Goal: Task Accomplishment & Management: Complete application form

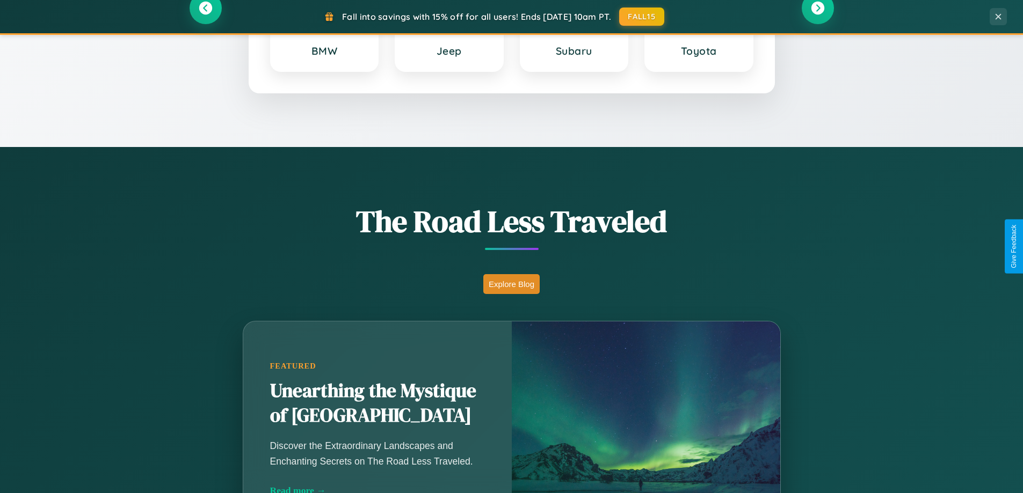
scroll to position [2066, 0]
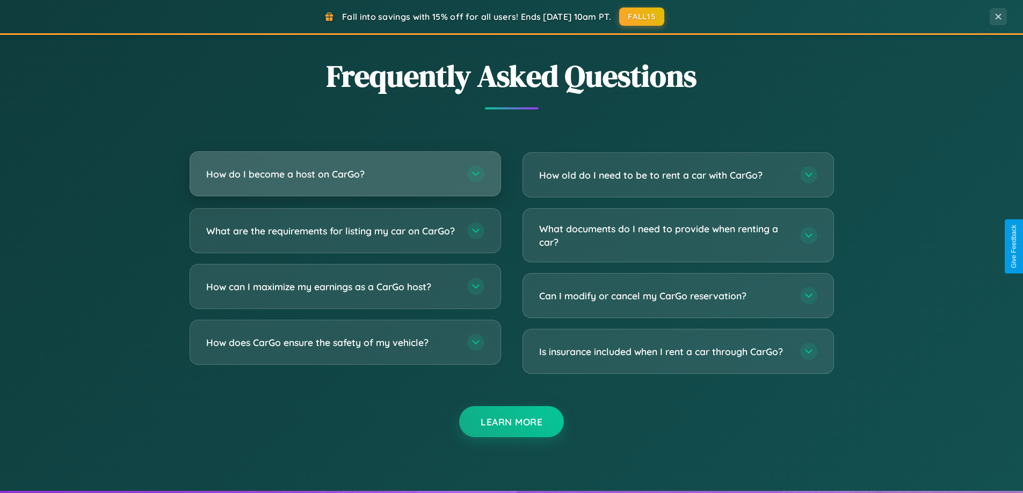
click at [345, 174] on h3 "How do I become a host on CarGo?" at bounding box center [331, 174] width 250 height 13
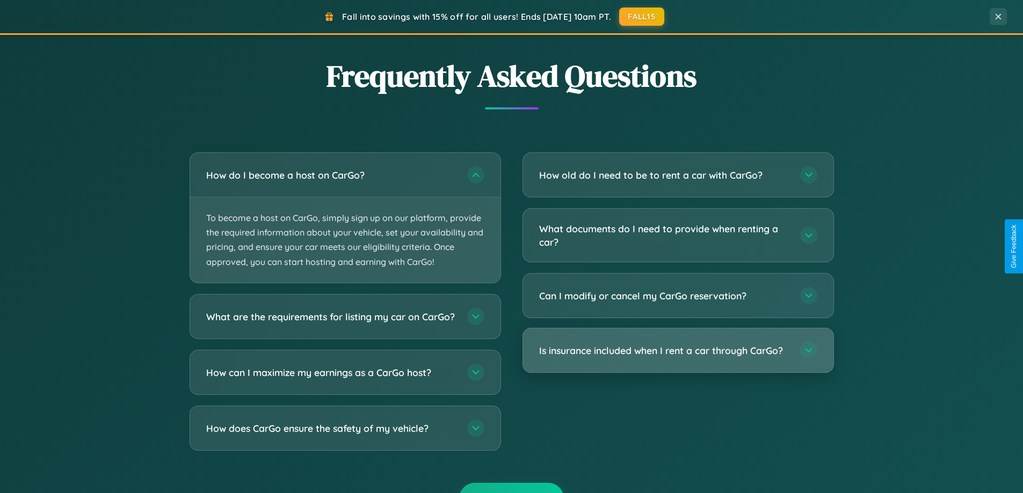
click at [678, 351] on h3 "Is insurance included when I rent a car through CarGo?" at bounding box center [664, 350] width 250 height 13
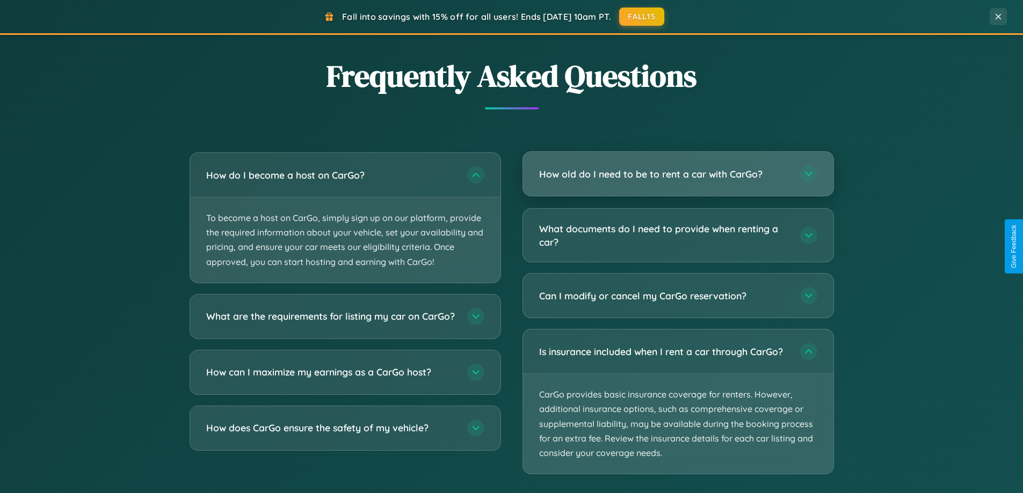
click at [678, 175] on h3 "How old do I need to be to rent a car with CarGo?" at bounding box center [664, 174] width 250 height 13
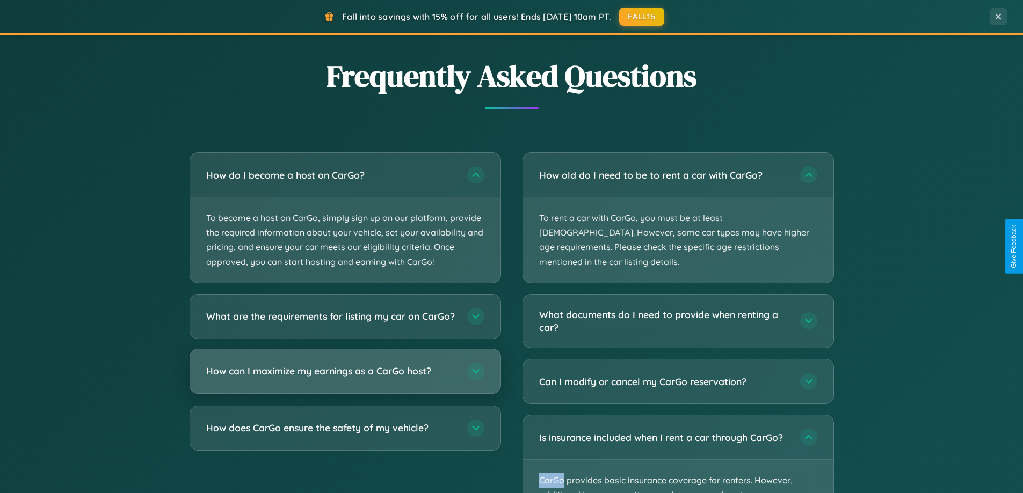
click at [345, 378] on h3 "How can I maximize my earnings as a CarGo host?" at bounding box center [331, 371] width 250 height 13
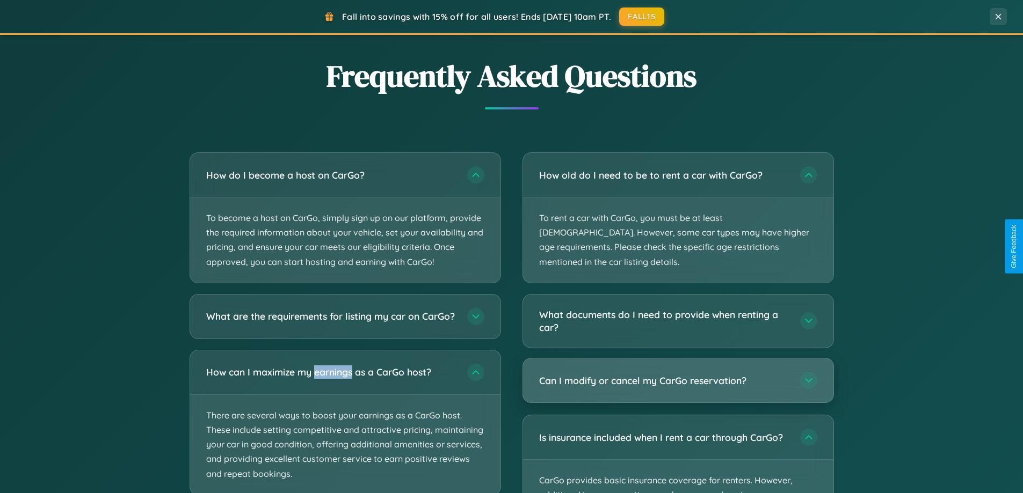
click at [678, 374] on h3 "Can I modify or cancel my CarGo reservation?" at bounding box center [664, 380] width 250 height 13
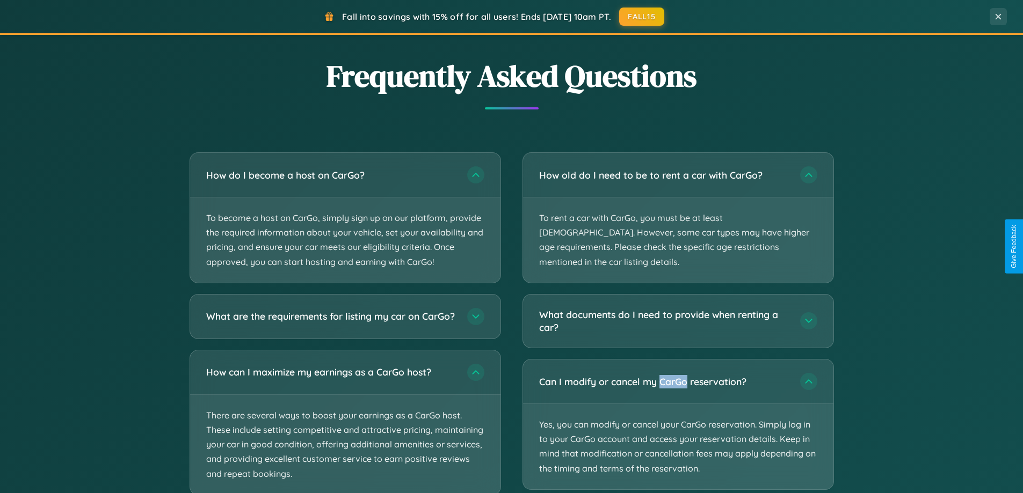
scroll to position [0, 0]
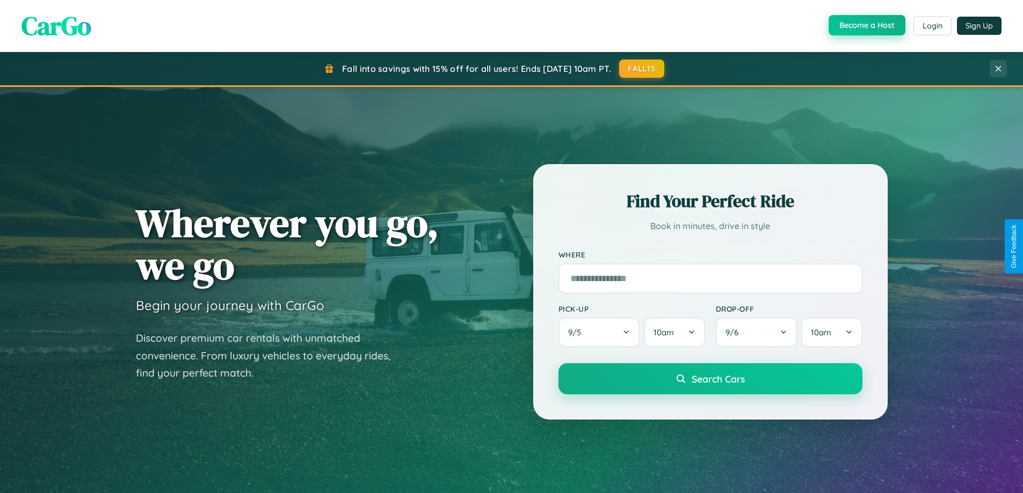
click at [866, 26] on button "Become a Host" at bounding box center [867, 25] width 77 height 20
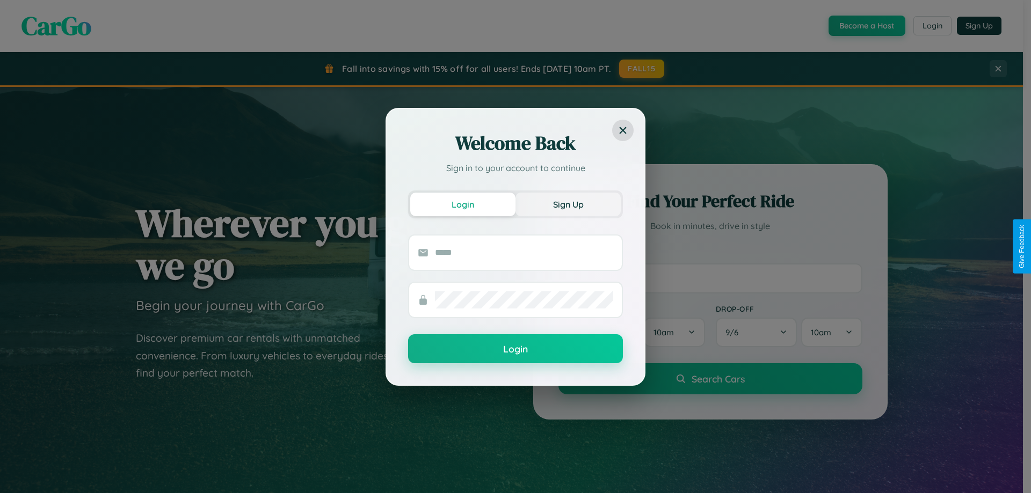
click at [568, 204] on button "Sign Up" at bounding box center [568, 205] width 105 height 24
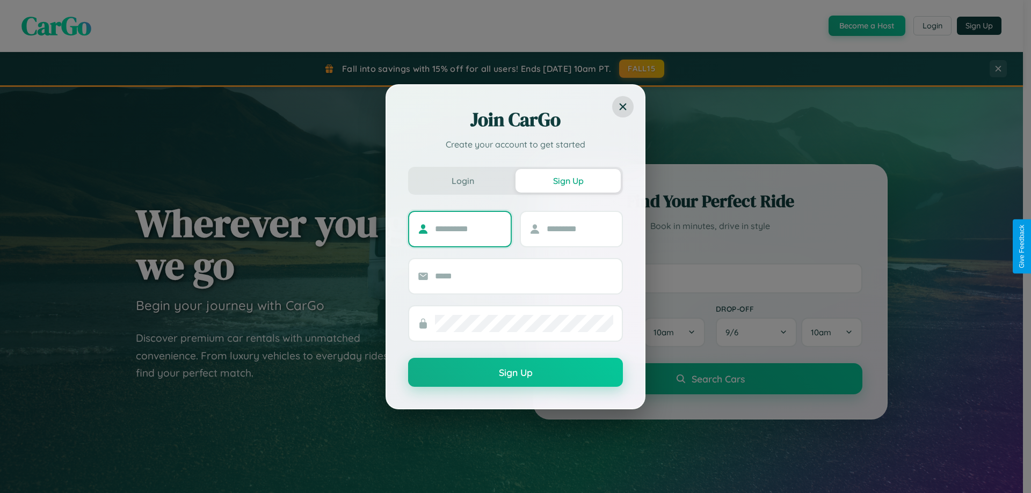
click at [468, 229] on input "text" at bounding box center [468, 229] width 67 height 17
type input "*****"
click at [579, 229] on input "text" at bounding box center [580, 229] width 67 height 17
type input "******"
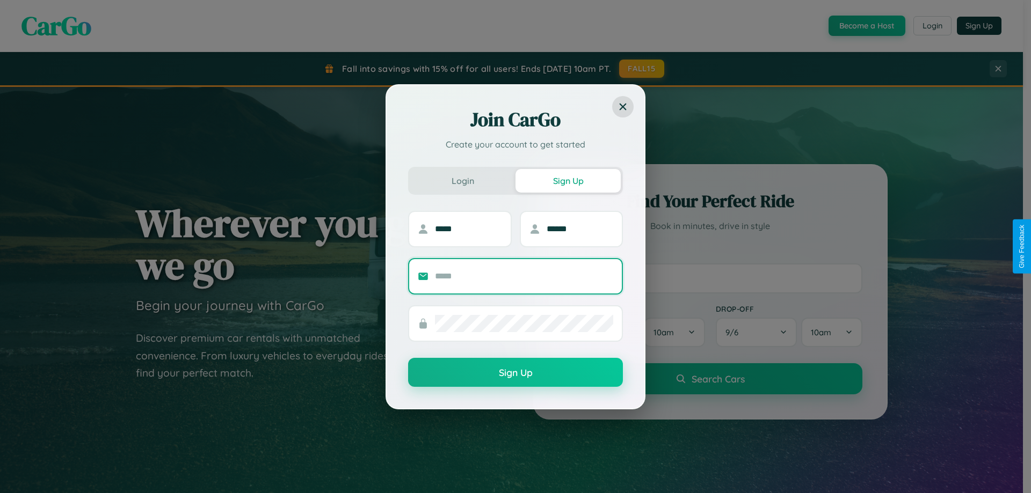
click at [524, 276] on input "text" at bounding box center [524, 276] width 178 height 17
type input "**********"
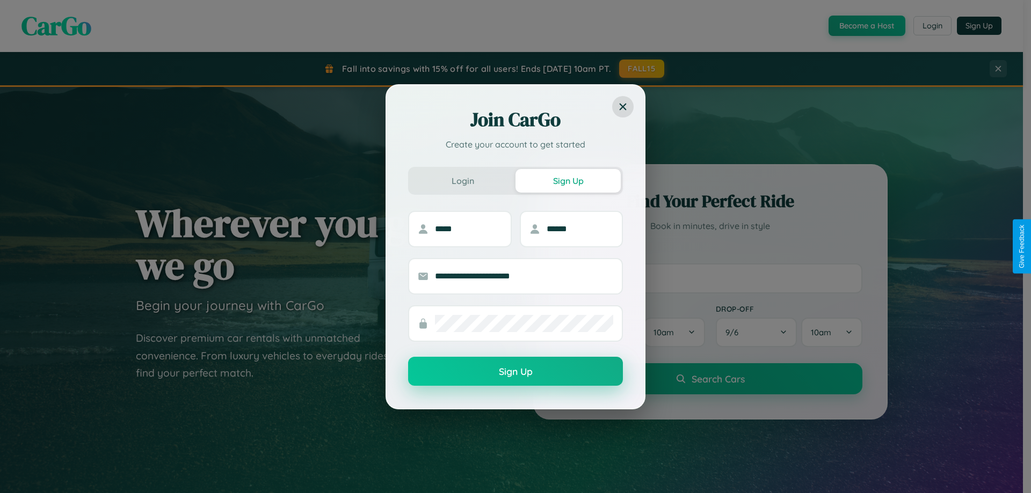
click at [516, 372] on button "Sign Up" at bounding box center [515, 371] width 215 height 29
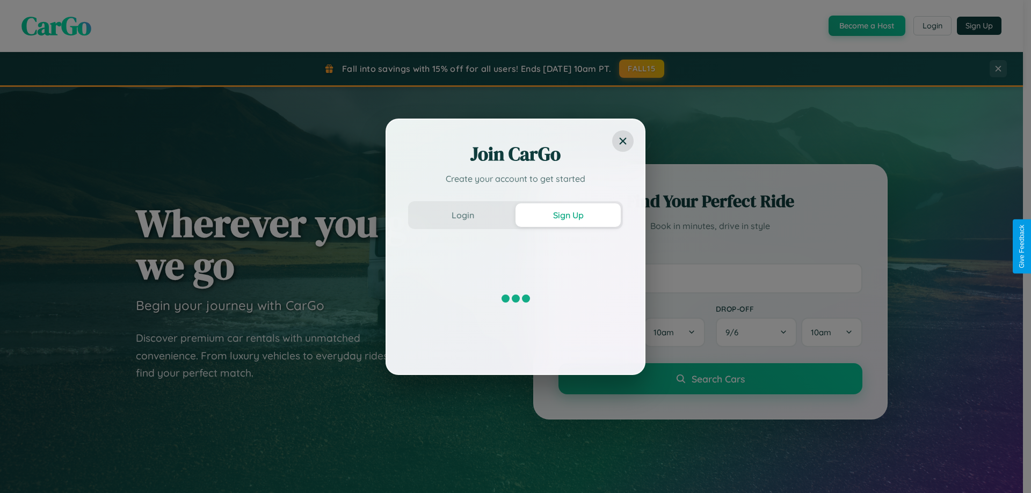
click at [866, 26] on div "Join CarGo Create your account to get started Login Sign Up" at bounding box center [515, 246] width 1031 height 493
